Goal: Task Accomplishment & Management: Manage account settings

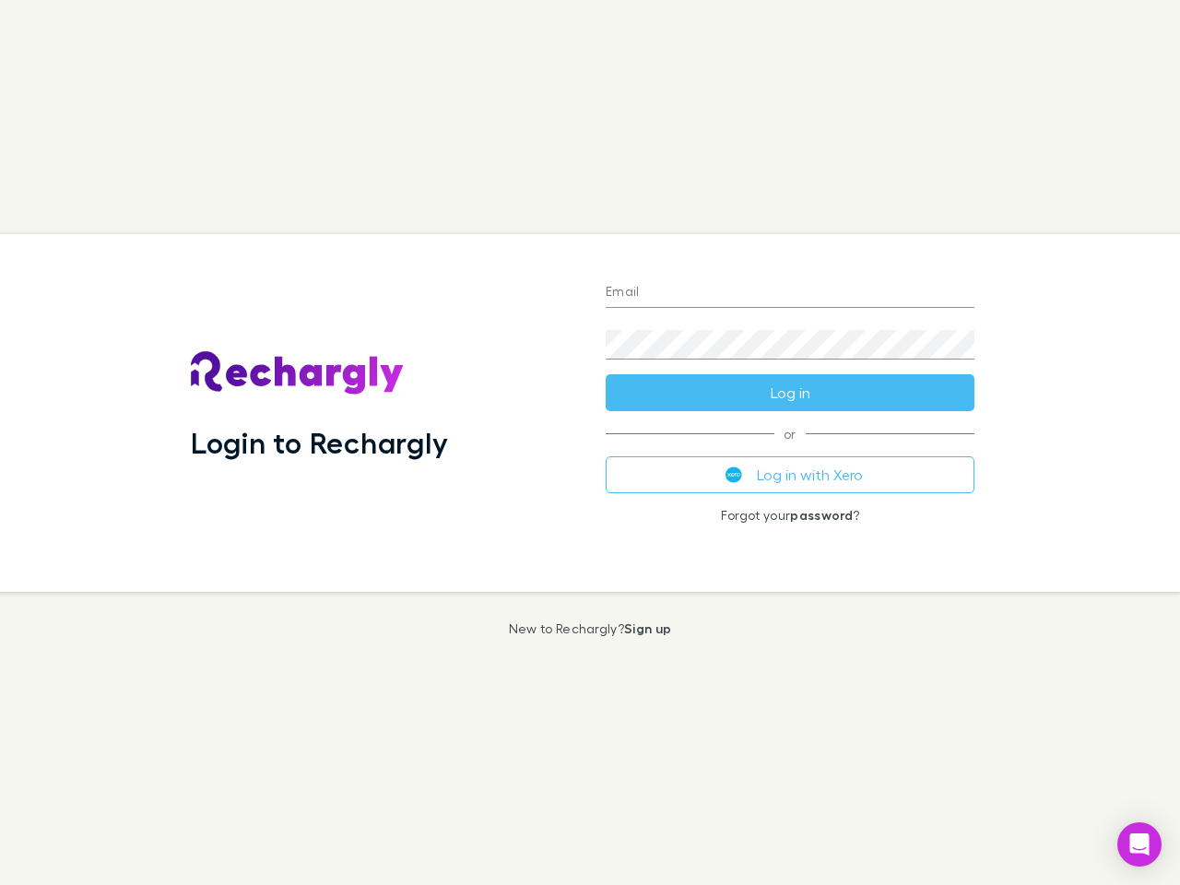
click at [590, 442] on div "Login to Rechargly" at bounding box center [383, 413] width 415 height 358
click at [790, 293] on input "Email" at bounding box center [790, 292] width 369 height 29
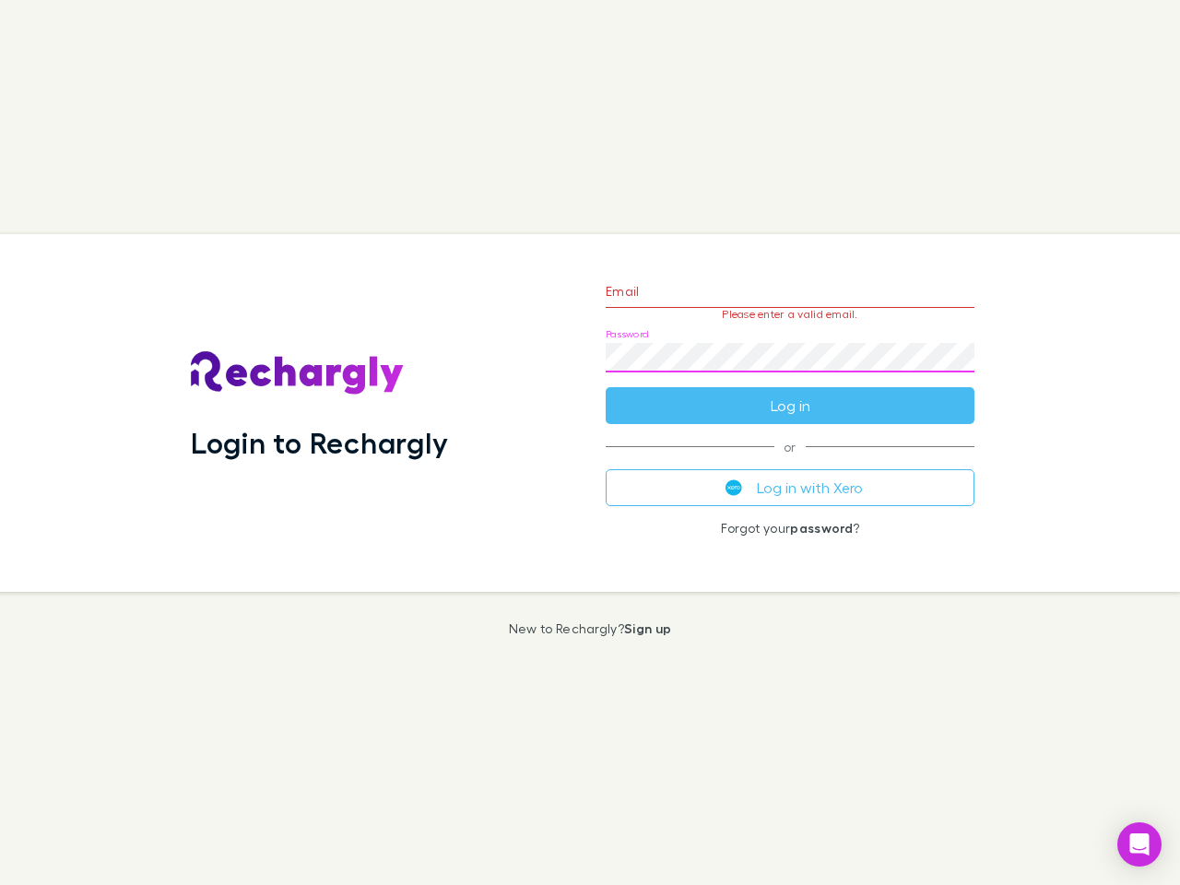
click at [790, 393] on form "Email Please enter a valid email. Password Log in" at bounding box center [790, 344] width 369 height 160
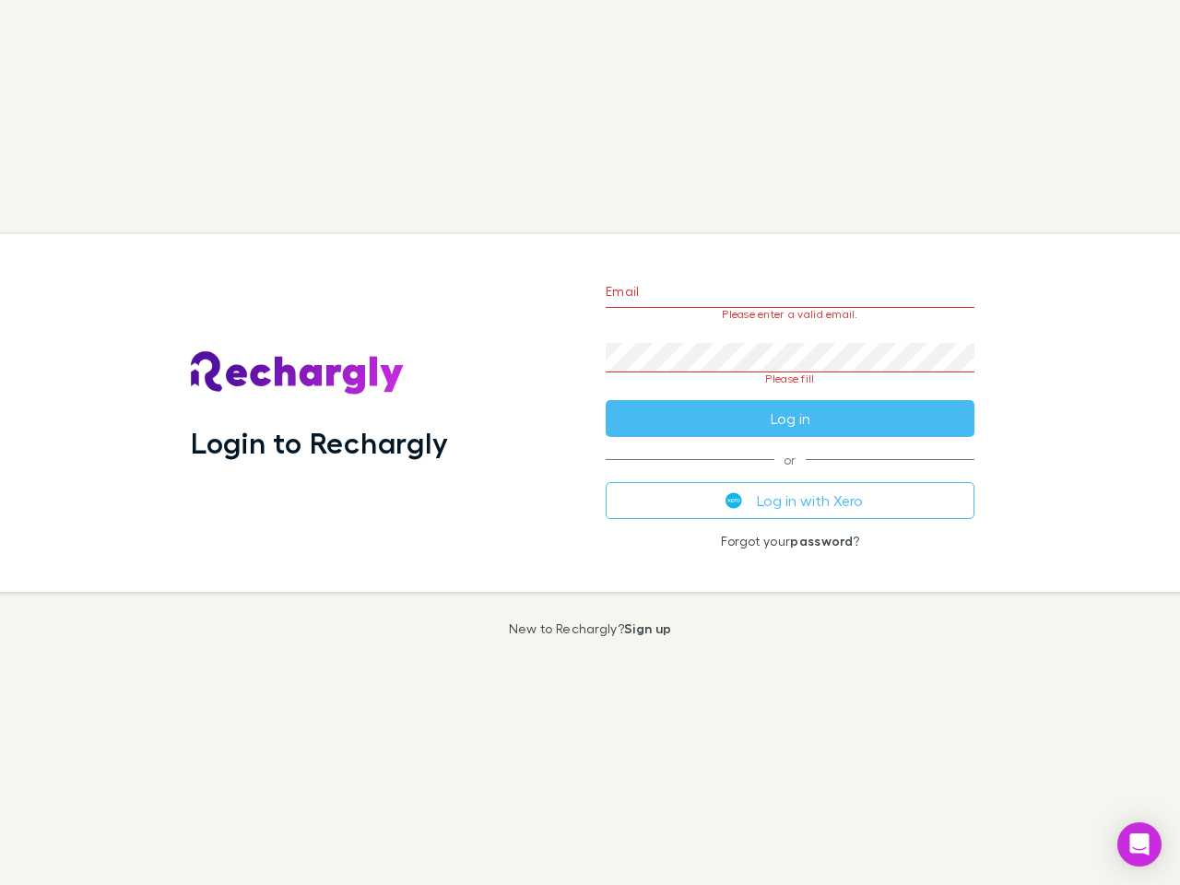
click at [790, 475] on div "Email Please enter a valid email. Password Please fill Log in or Log in with Xe…" at bounding box center [790, 413] width 398 height 358
click at [1139, 844] on icon "Open Intercom Messenger" at bounding box center [1139, 844] width 19 height 22
